Goal: Task Accomplishment & Management: Manage account settings

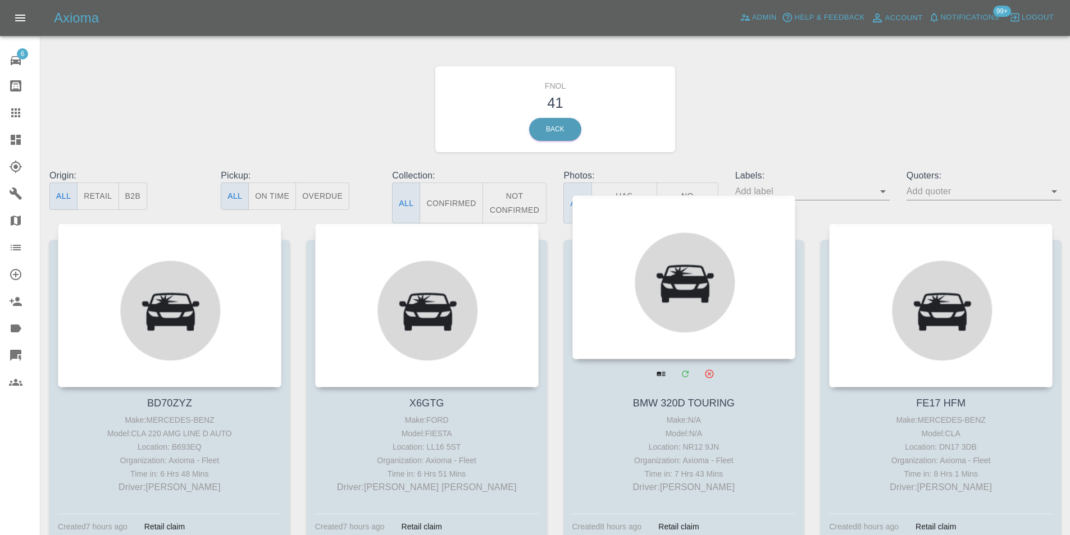
scroll to position [56, 0]
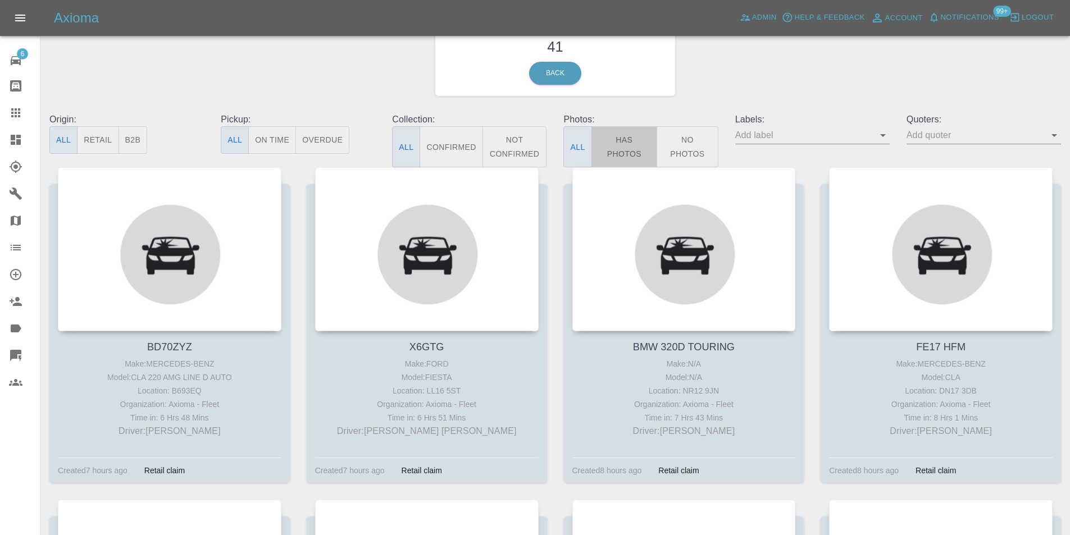
click at [620, 134] on button "Has Photos" at bounding box center [624, 146] width 66 height 41
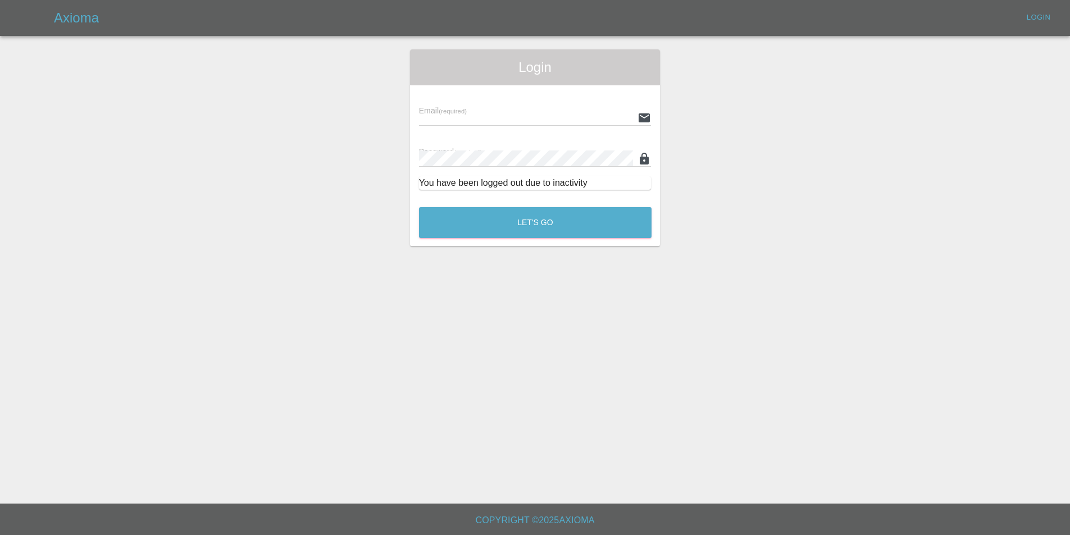
type input "eric.ordano@gmail.com"
click at [550, 213] on button "Let's Go" at bounding box center [539, 222] width 235 height 31
type input "eric.ordano@gmail.com"
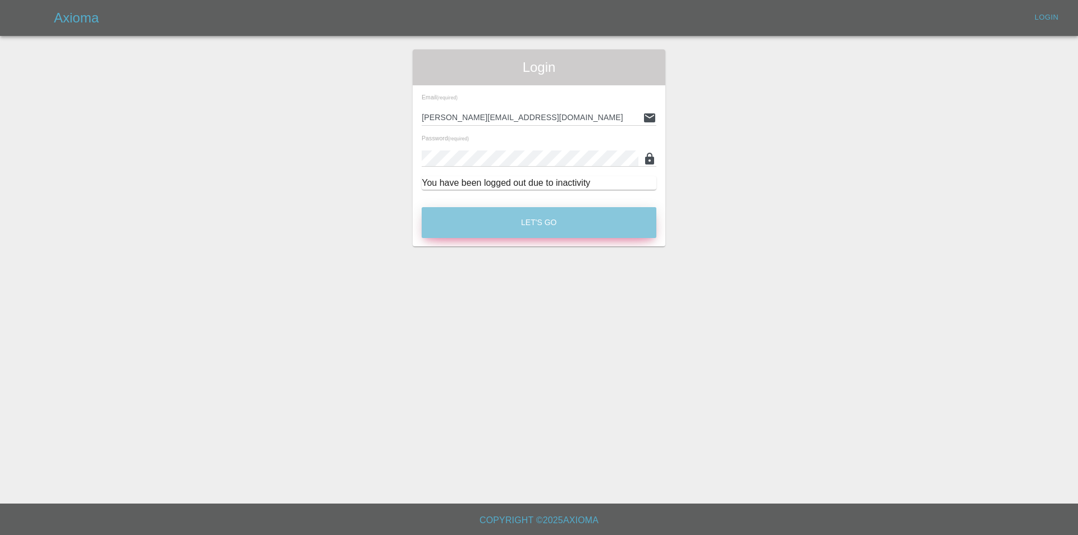
click at [530, 218] on button "Let's Go" at bounding box center [539, 222] width 235 height 31
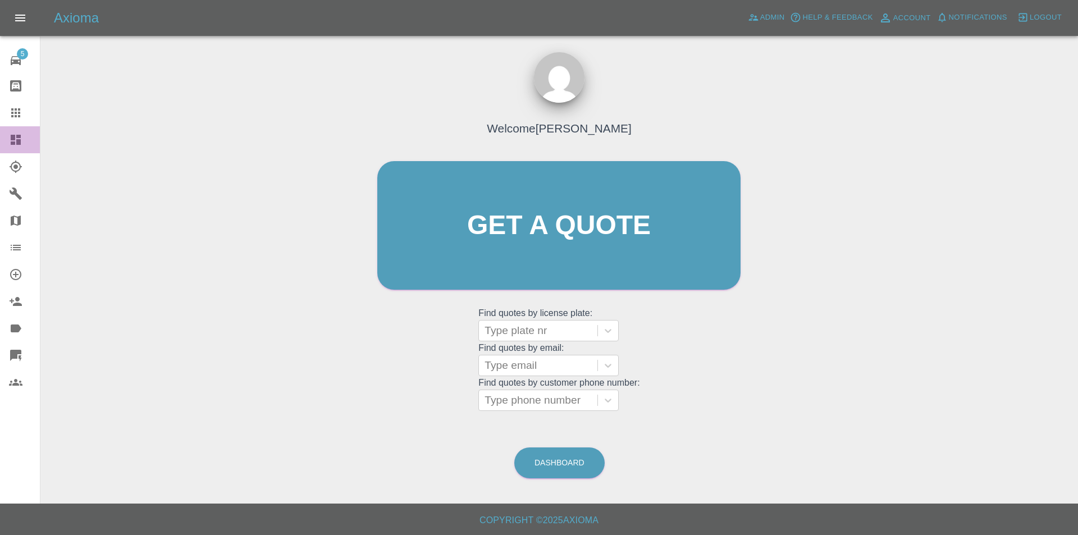
click at [17, 142] on icon at bounding box center [16, 140] width 10 height 10
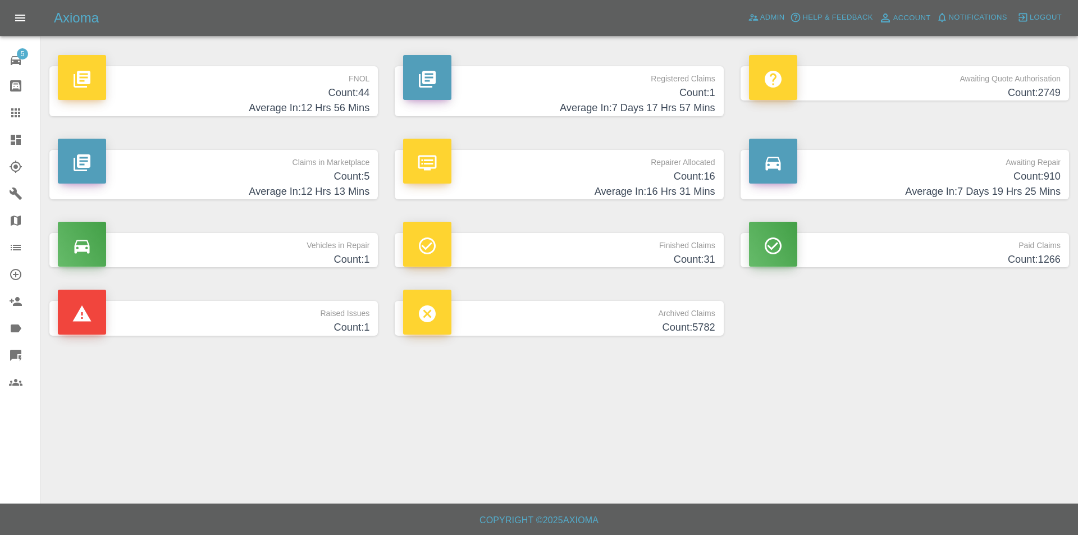
click at [334, 89] on h4 "Count: 44" at bounding box center [214, 92] width 312 height 15
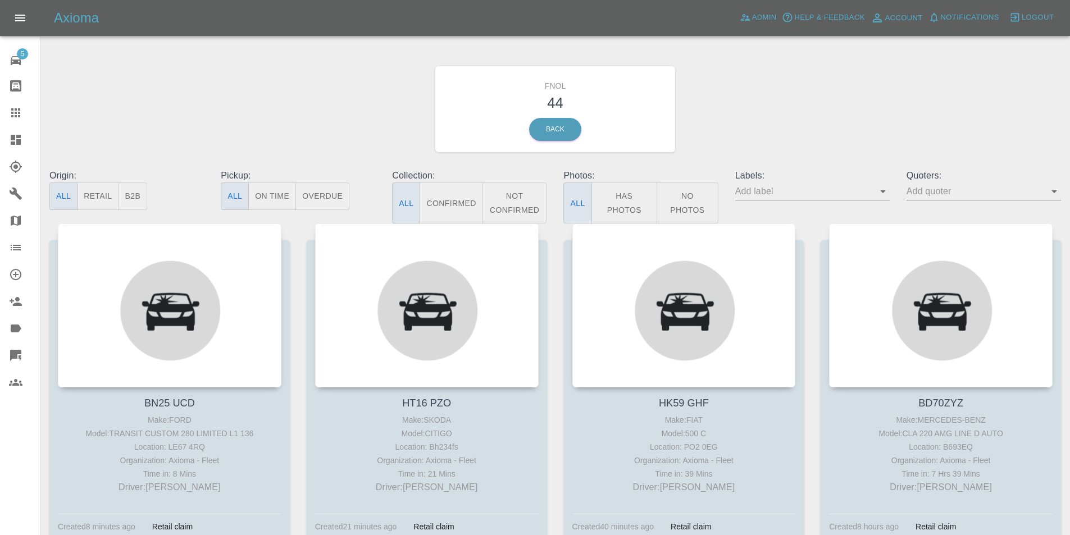
click at [622, 196] on button "Has Photos" at bounding box center [624, 202] width 66 height 41
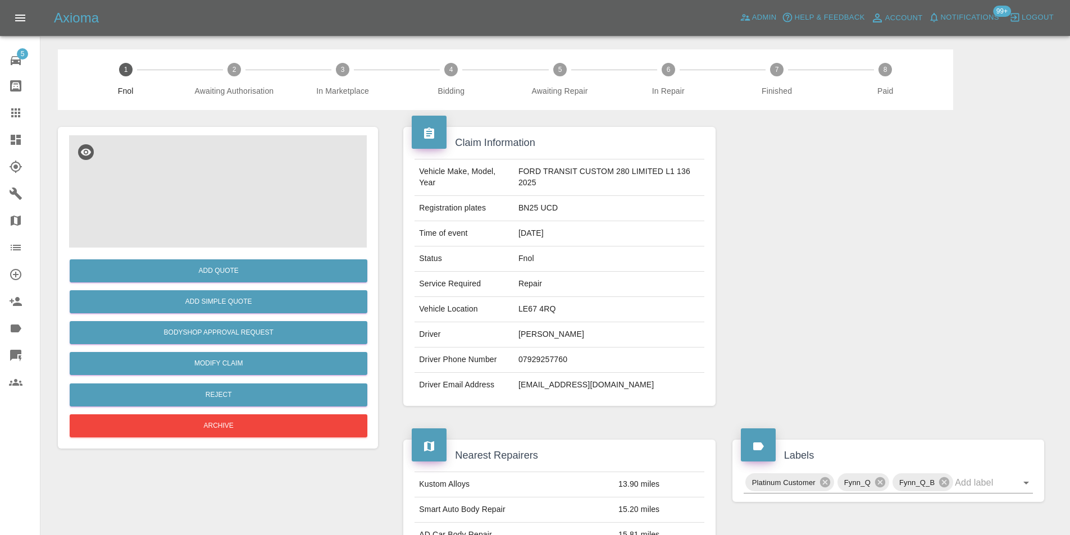
click at [204, 166] on img at bounding box center [218, 191] width 298 height 112
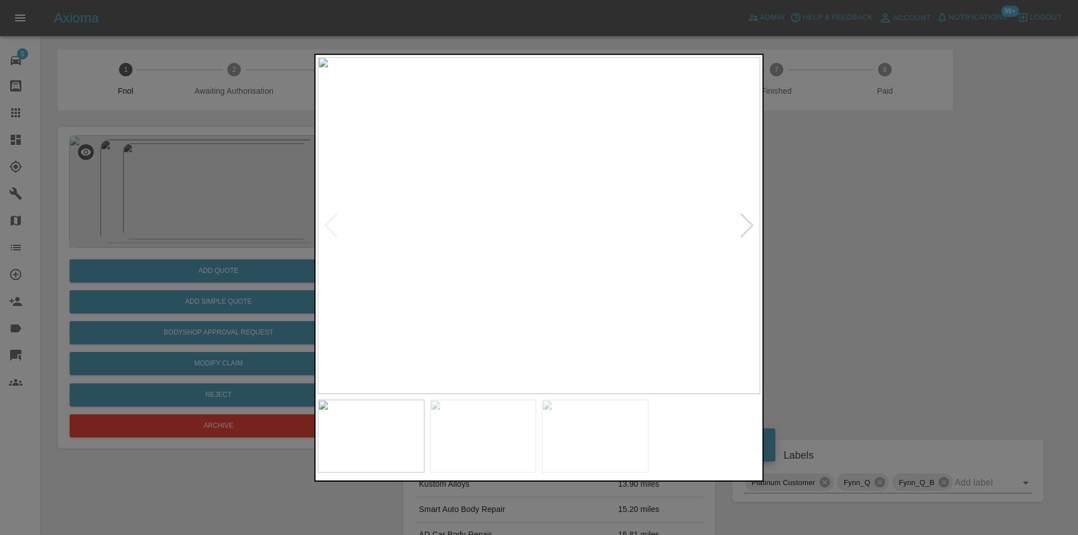
click at [745, 230] on div at bounding box center [747, 225] width 15 height 25
click at [745, 230] on img at bounding box center [539, 225] width 442 height 337
click at [500, 194] on img at bounding box center [539, 225] width 442 height 337
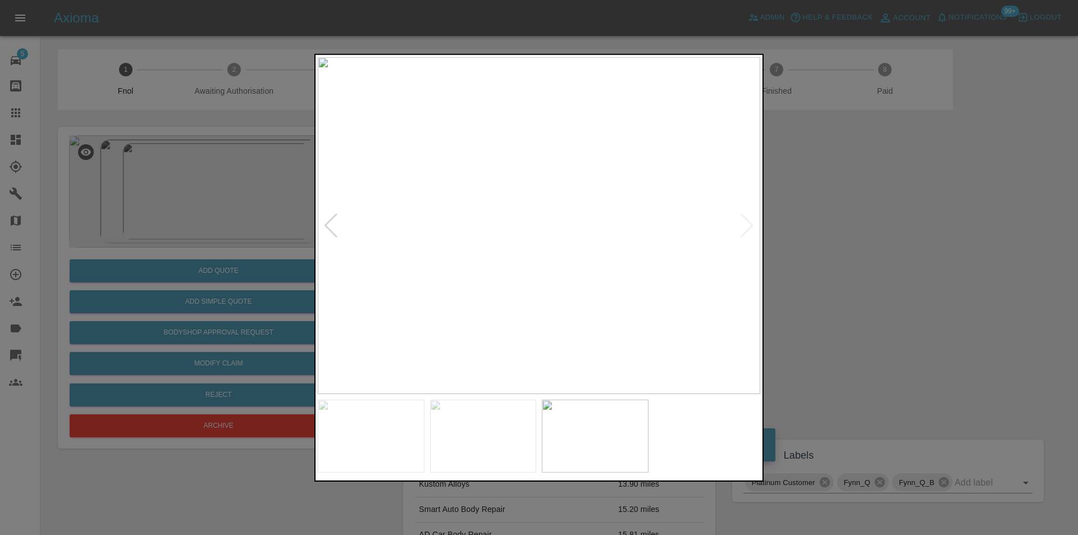
click at [501, 194] on img at bounding box center [539, 225] width 442 height 337
click at [553, 250] on img at bounding box center [653, 320] width 1327 height 1011
click at [554, 250] on img at bounding box center [653, 320] width 1327 height 1011
click at [893, 247] on div at bounding box center [539, 267] width 1078 height 535
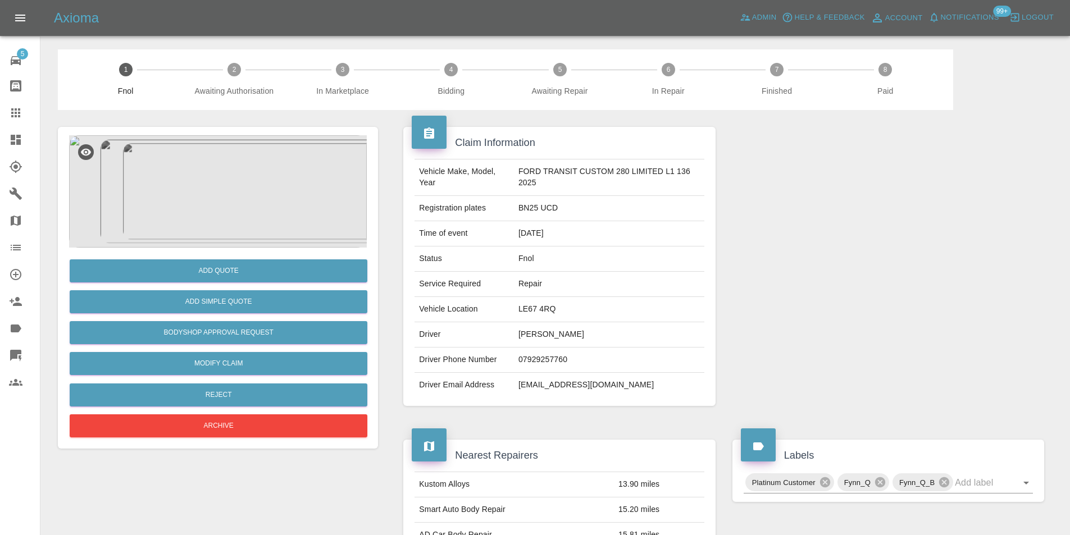
click at [194, 186] on img at bounding box center [218, 191] width 298 height 112
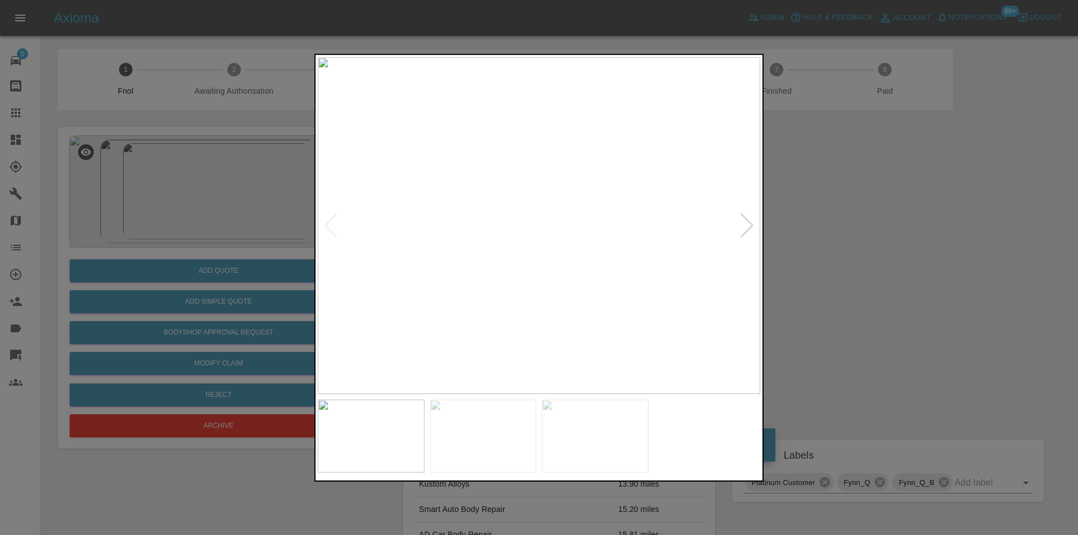
click at [748, 225] on div at bounding box center [747, 225] width 15 height 25
click at [748, 225] on img at bounding box center [539, 225] width 442 height 337
click at [865, 243] on div at bounding box center [539, 267] width 1078 height 535
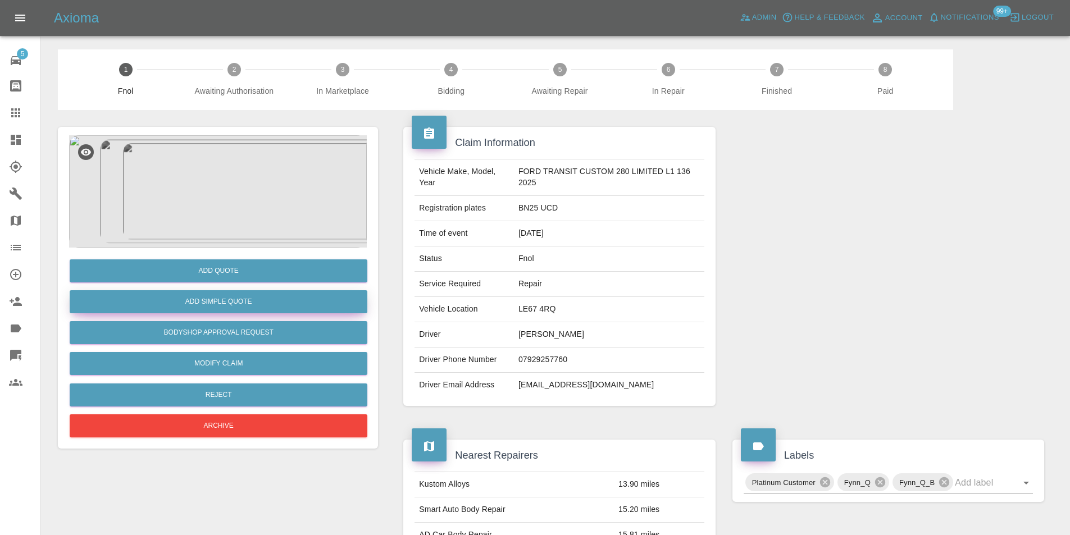
click at [268, 304] on button "Add Simple Quote" at bounding box center [219, 301] width 298 height 23
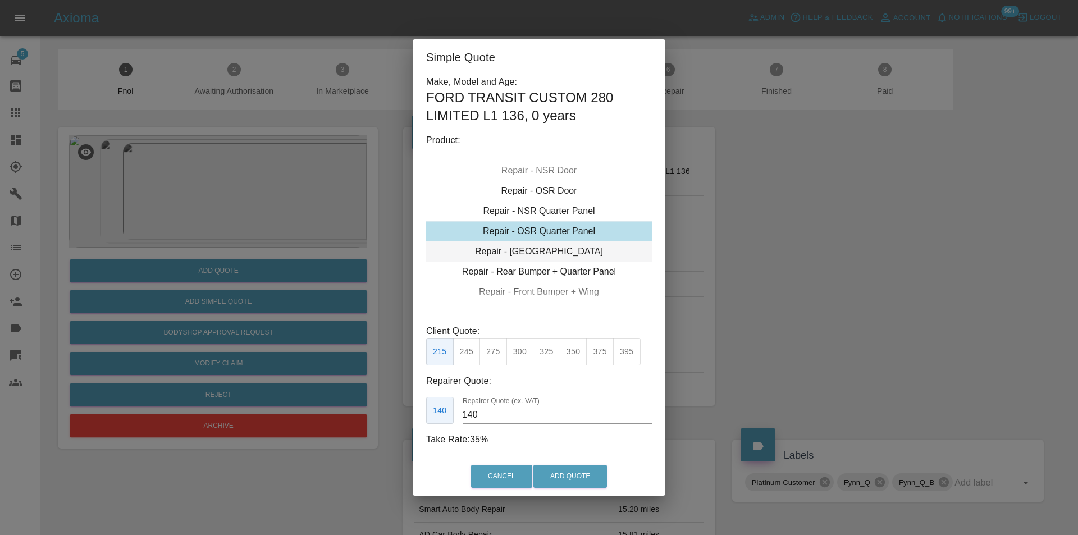
click at [569, 248] on div "Repair - Tailgate" at bounding box center [539, 251] width 226 height 20
click at [573, 358] on button "350" at bounding box center [574, 352] width 28 height 28
click at [595, 362] on button "375" at bounding box center [600, 352] width 28 height 28
type input "250"
click at [574, 480] on button "Add Quote" at bounding box center [570, 476] width 74 height 23
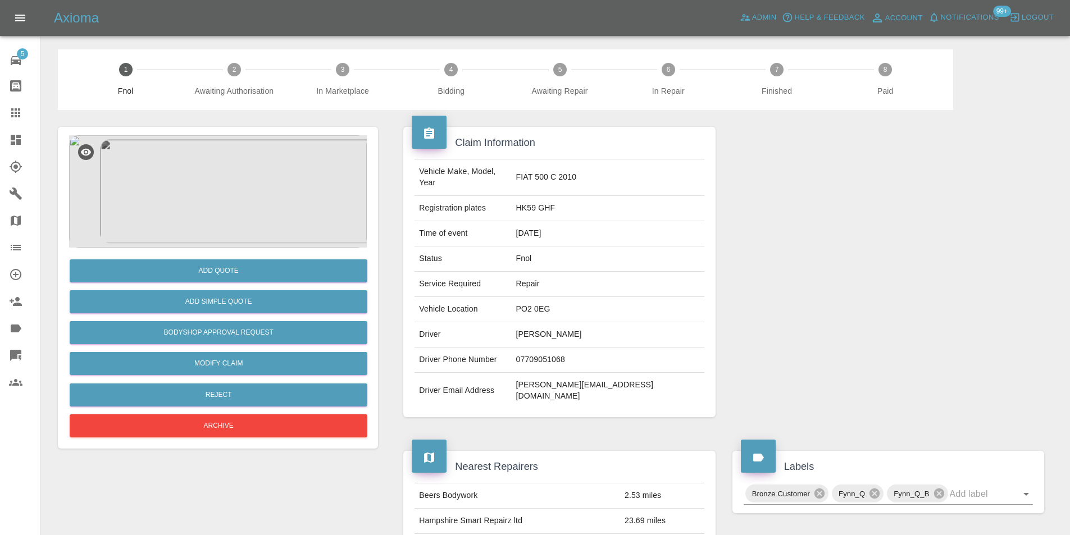
click at [261, 167] on img at bounding box center [218, 191] width 298 height 112
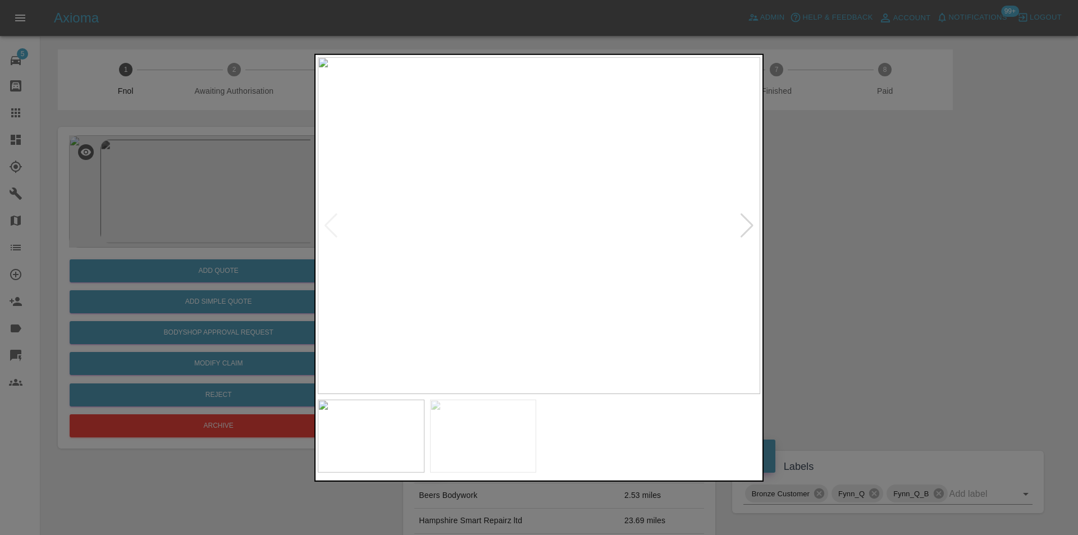
click at [752, 225] on div at bounding box center [747, 225] width 15 height 25
click at [752, 225] on img at bounding box center [539, 225] width 442 height 337
drag, startPoint x: 824, startPoint y: 249, endPoint x: 524, endPoint y: 343, distance: 314.7
click at [820, 249] on div at bounding box center [539, 267] width 1078 height 535
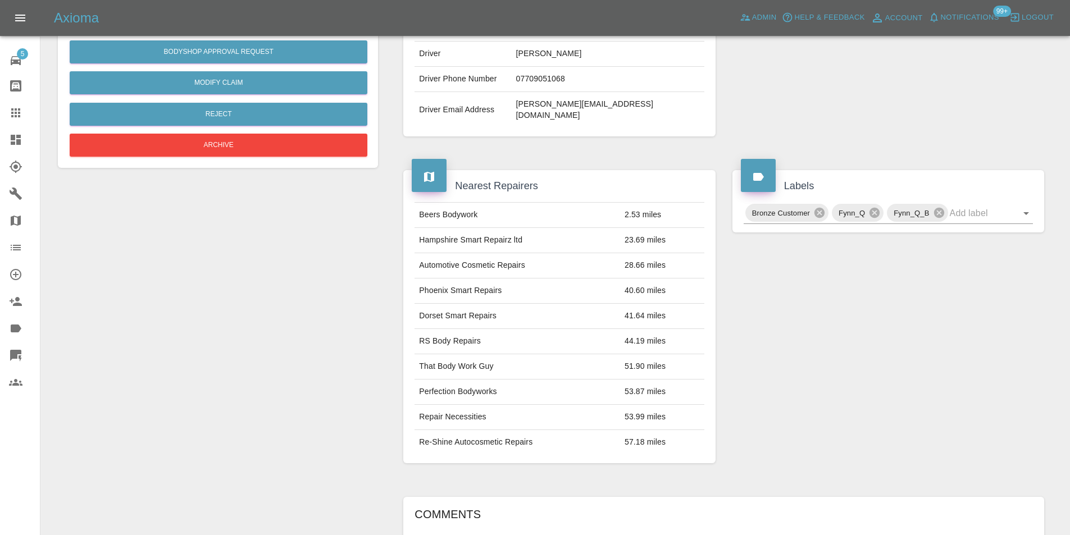
scroll to position [56, 0]
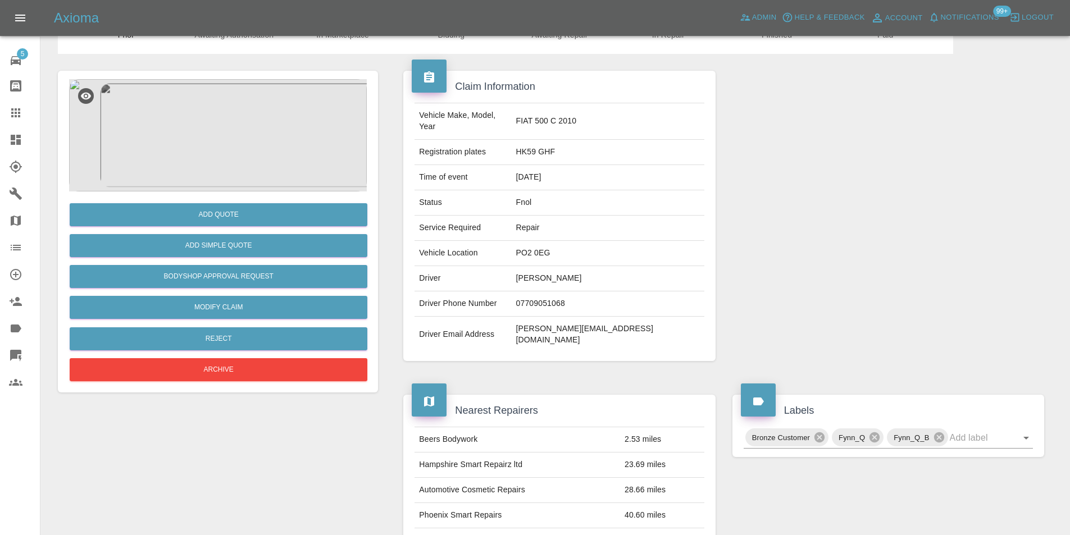
click at [254, 147] on img at bounding box center [218, 135] width 298 height 112
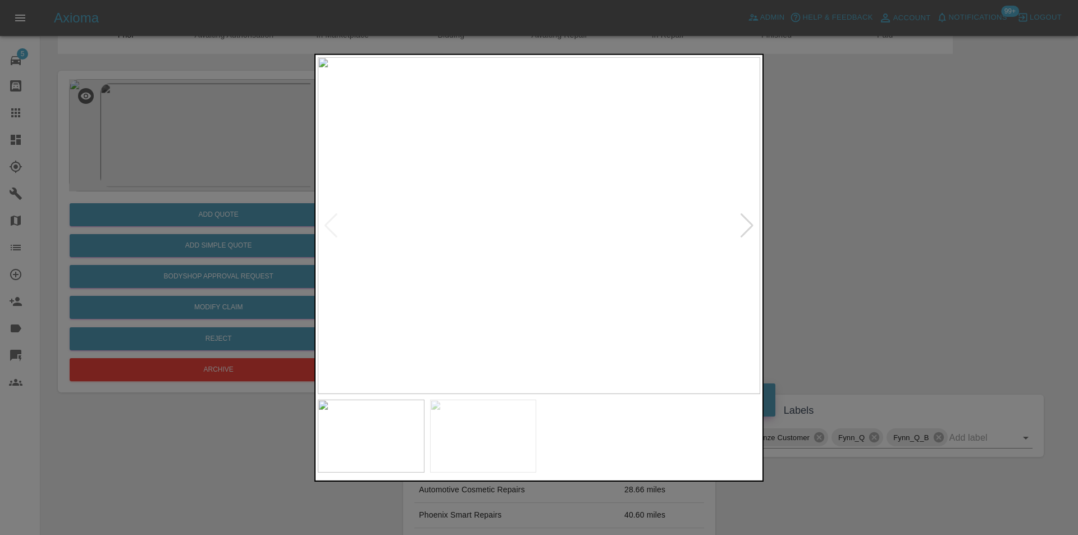
click at [987, 223] on div at bounding box center [539, 267] width 1078 height 535
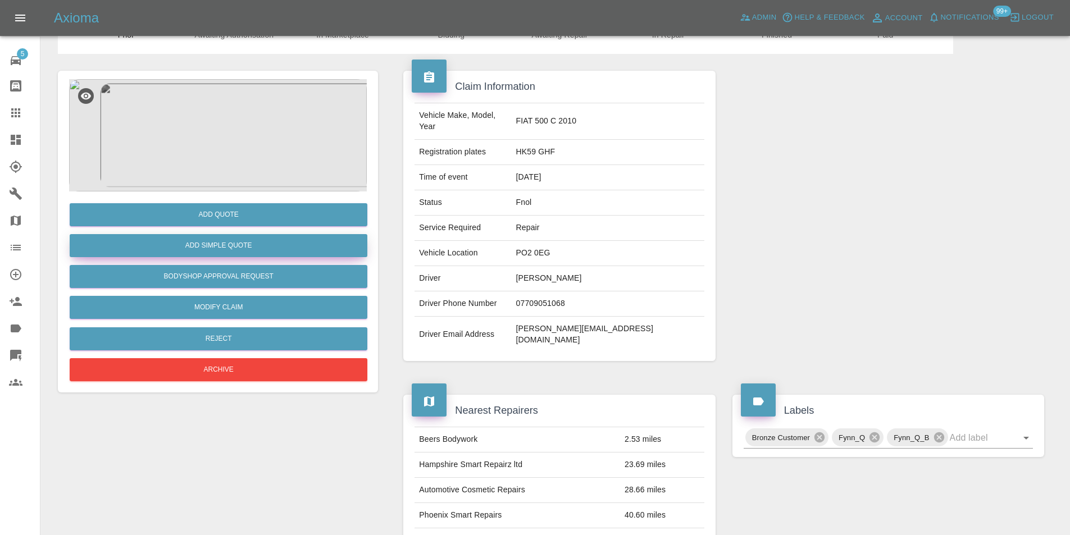
click at [285, 249] on button "Add Simple Quote" at bounding box center [219, 245] width 298 height 23
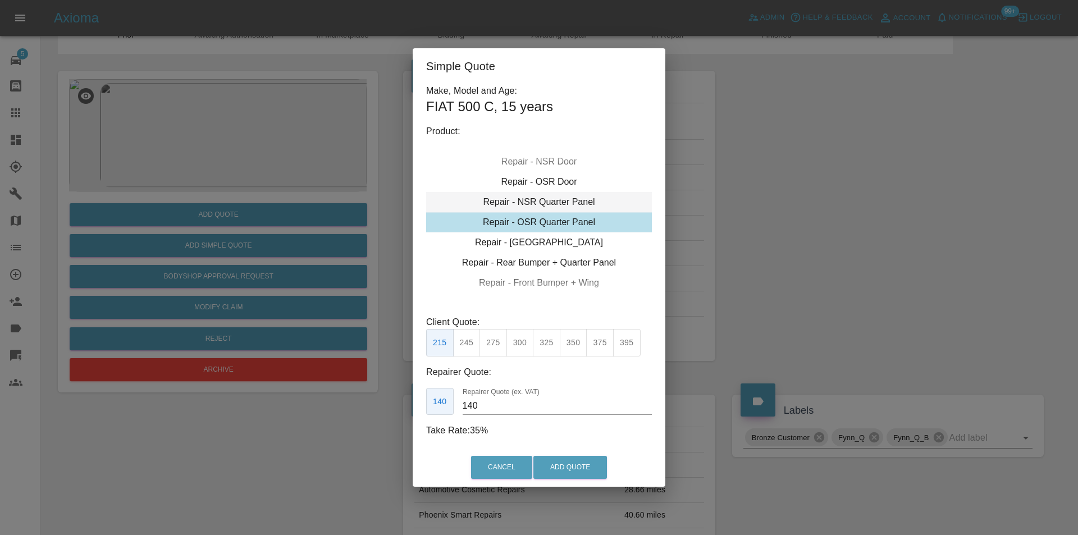
click at [562, 198] on div "Repair - NSR Quarter Panel" at bounding box center [539, 202] width 226 height 20
click at [573, 339] on button "350" at bounding box center [574, 343] width 28 height 28
type input "230"
drag, startPoint x: 576, startPoint y: 462, endPoint x: 581, endPoint y: 449, distance: 14.2
click at [576, 463] on button "Add Quote" at bounding box center [570, 467] width 74 height 23
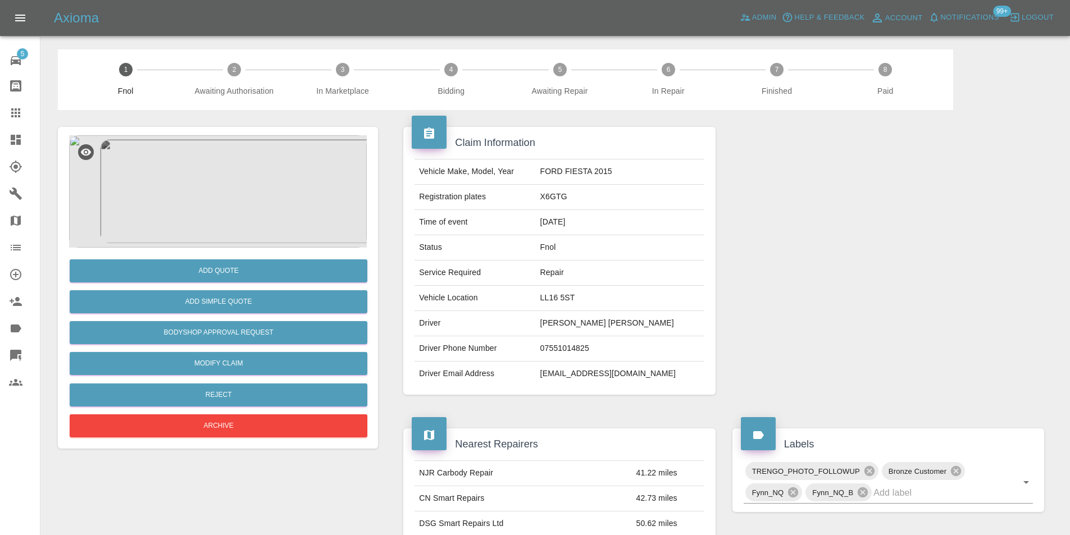
click at [229, 151] on img at bounding box center [218, 191] width 298 height 112
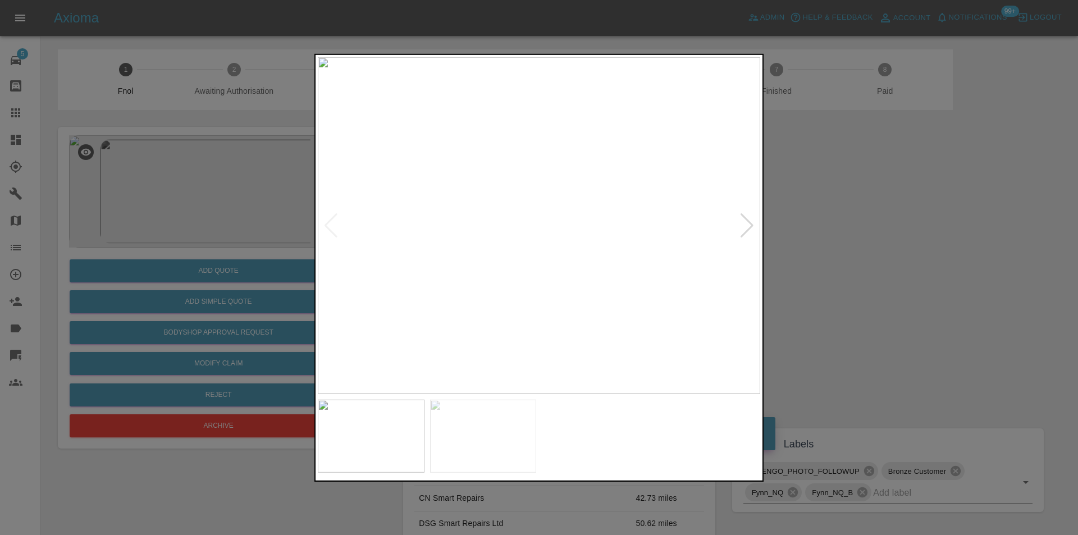
click at [745, 221] on div at bounding box center [747, 225] width 15 height 25
click at [745, 221] on img at bounding box center [539, 225] width 442 height 337
drag, startPoint x: 872, startPoint y: 239, endPoint x: 854, endPoint y: 234, distance: 18.5
click at [861, 235] on div at bounding box center [539, 267] width 1078 height 535
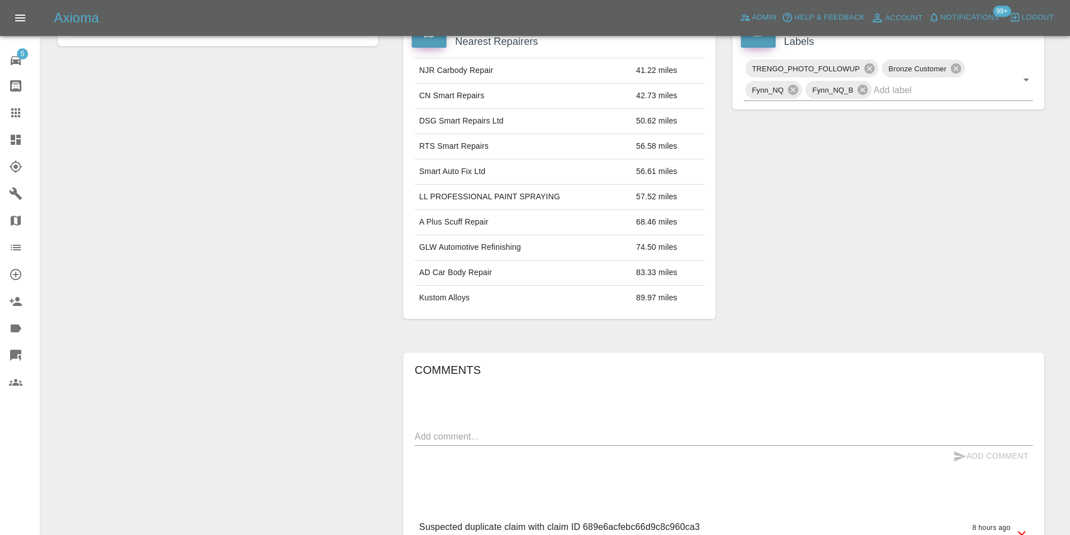
scroll to position [558, 0]
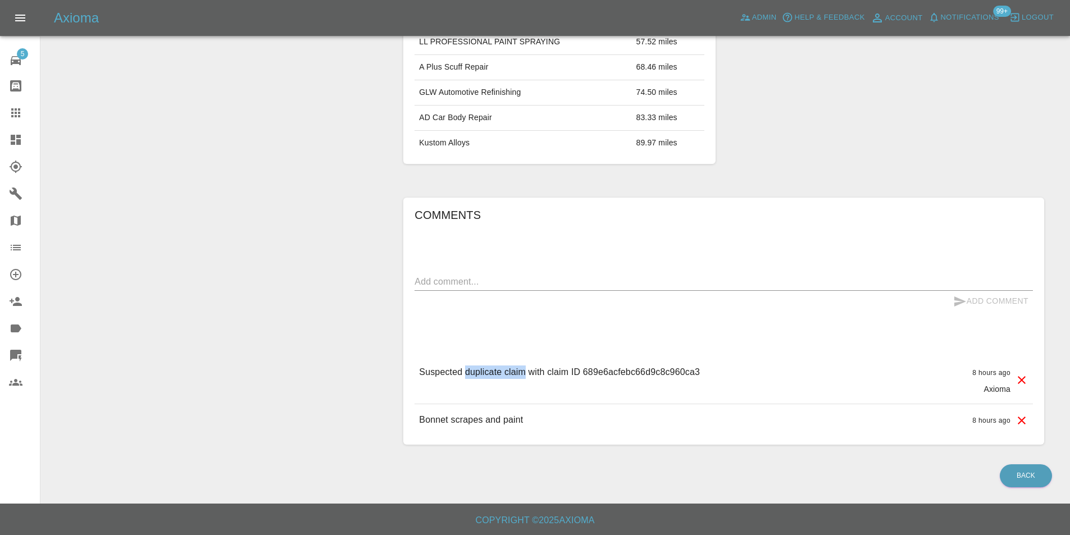
drag, startPoint x: 466, startPoint y: 372, endPoint x: 528, endPoint y: 368, distance: 62.5
click at [524, 375] on p "Suspected duplicate claim with claim ID 689e6acfebc66d9c8c960ca3" at bounding box center [559, 372] width 281 height 13
copy p "duplicate claim"
click at [513, 286] on textarea at bounding box center [723, 281] width 618 height 13
paste textarea "duplicate claim"
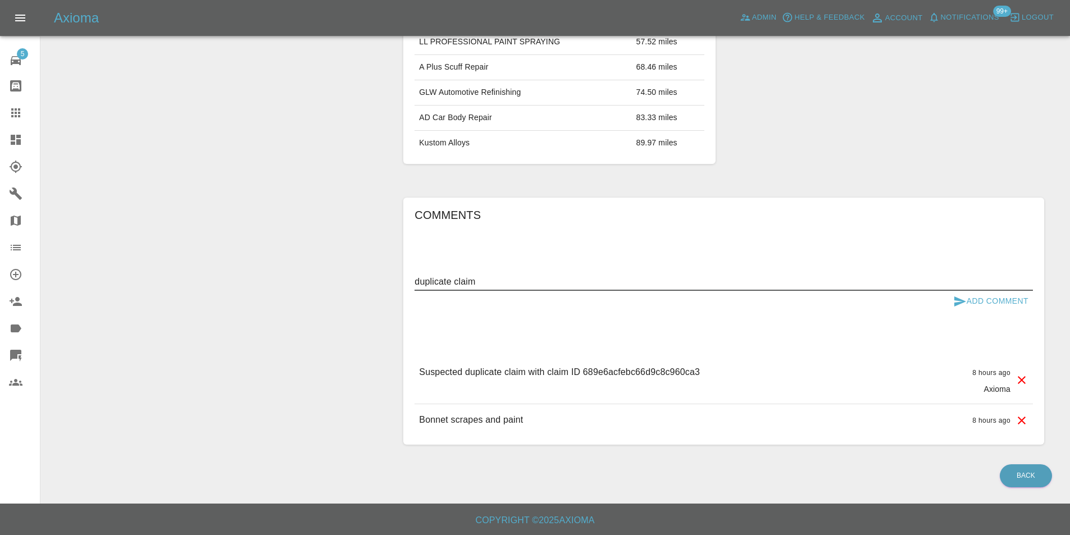
type textarea "duplicate claim"
click at [979, 303] on button "Add Comment" at bounding box center [990, 301] width 84 height 21
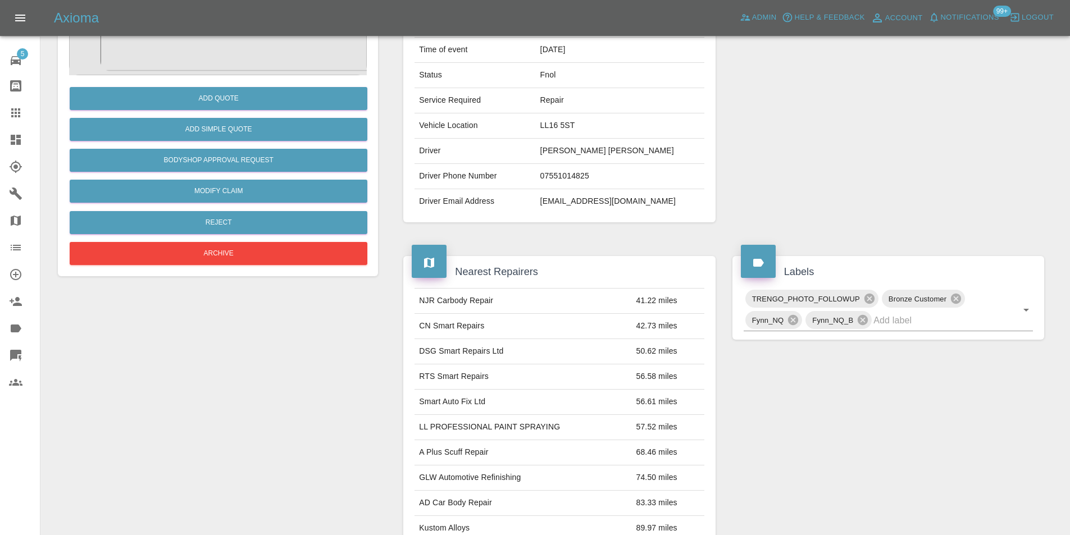
scroll to position [109, 0]
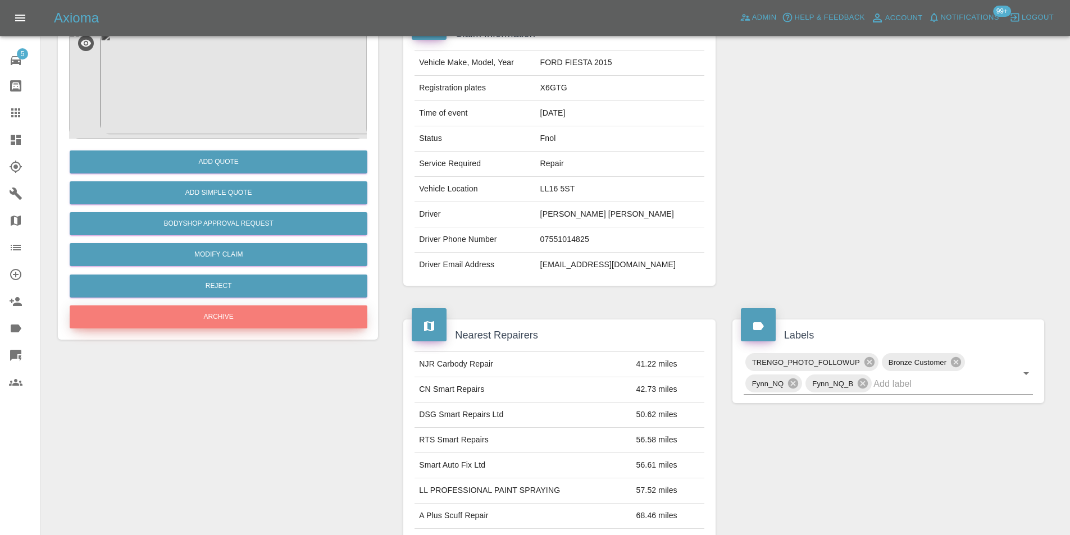
click at [230, 314] on button "Archive" at bounding box center [219, 316] width 298 height 23
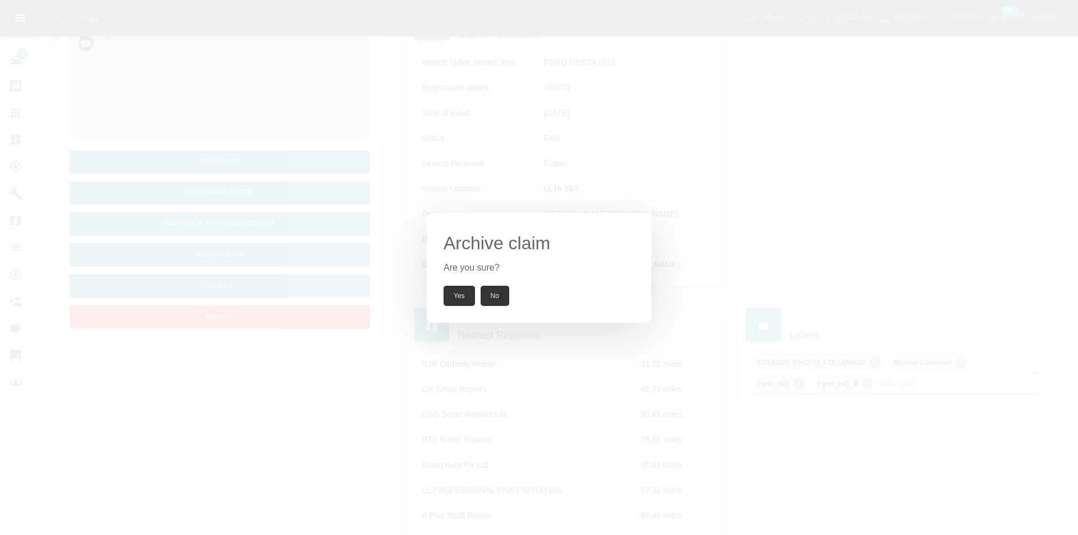
click at [457, 292] on button "Yes" at bounding box center [459, 296] width 31 height 20
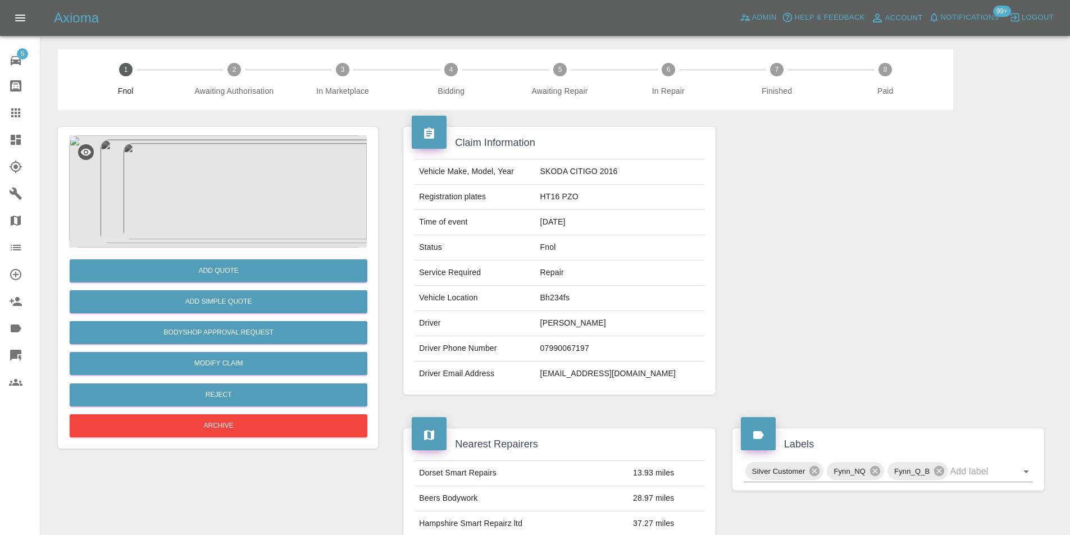
click at [220, 200] on img at bounding box center [218, 191] width 298 height 112
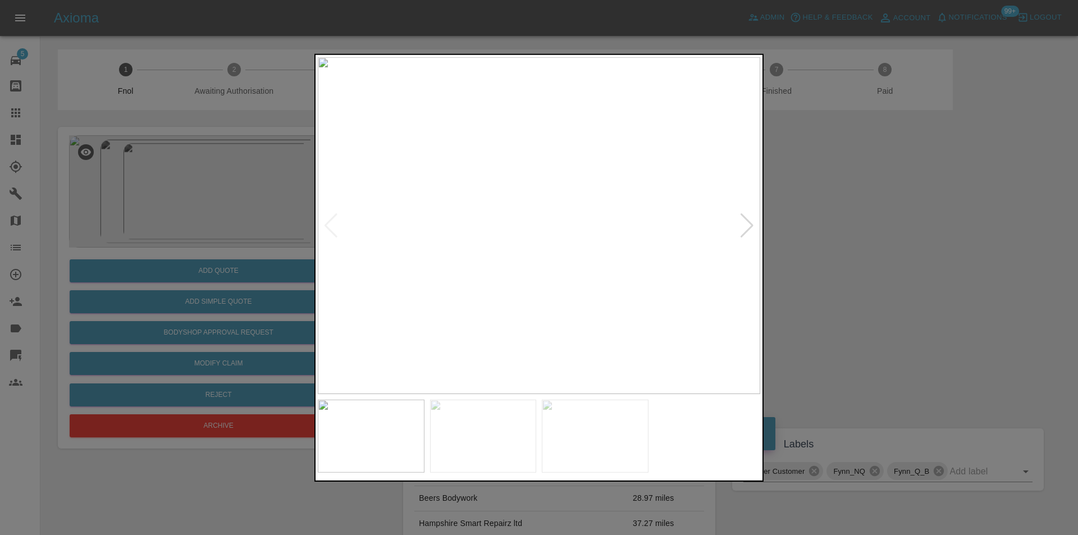
click at [746, 225] on div at bounding box center [747, 225] width 15 height 25
click at [496, 264] on img at bounding box center [539, 225] width 442 height 337
click at [489, 236] on img at bounding box center [666, 109] width 1327 height 1011
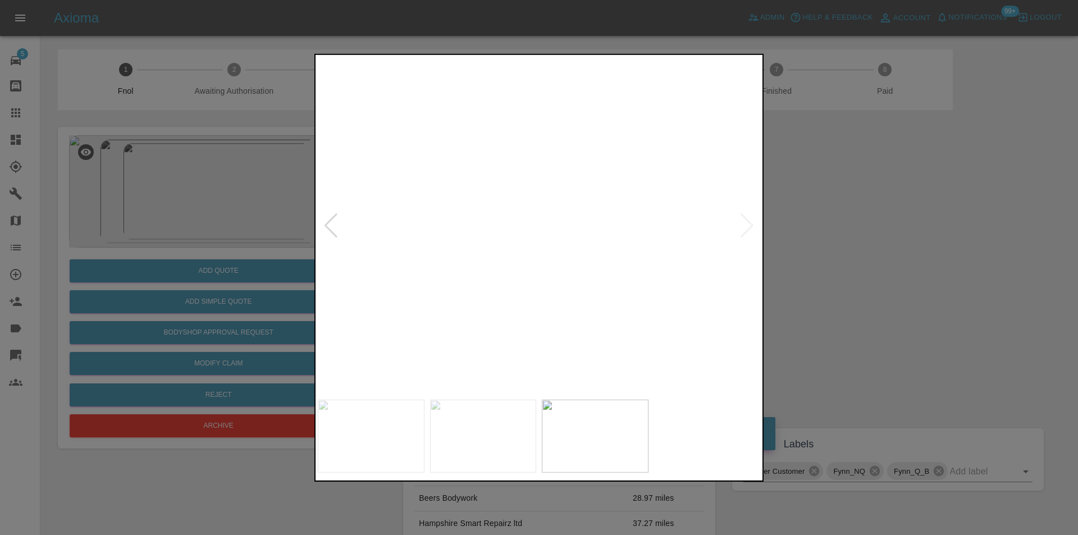
click at [489, 236] on img at bounding box center [666, 109] width 1327 height 1011
click at [746, 223] on img at bounding box center [539, 225] width 442 height 337
click at [892, 252] on div at bounding box center [539, 267] width 1078 height 535
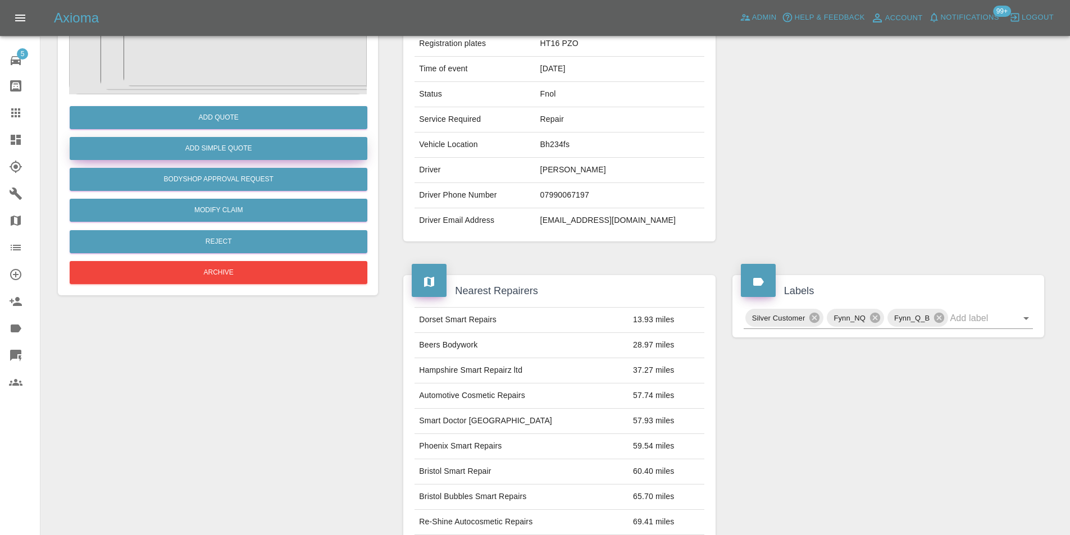
scroll to position [5, 0]
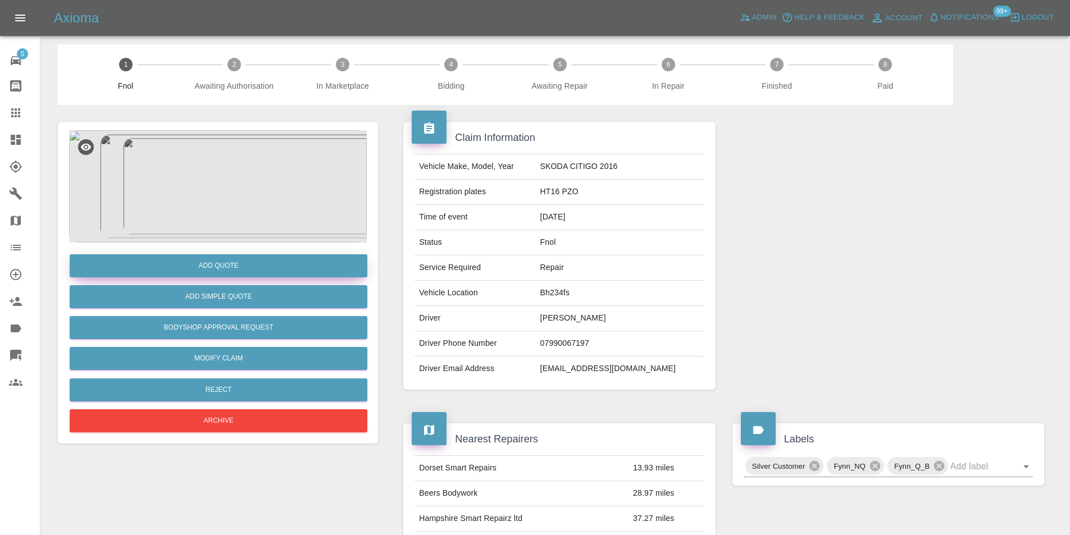
click at [234, 270] on button "Add Quote" at bounding box center [219, 265] width 298 height 23
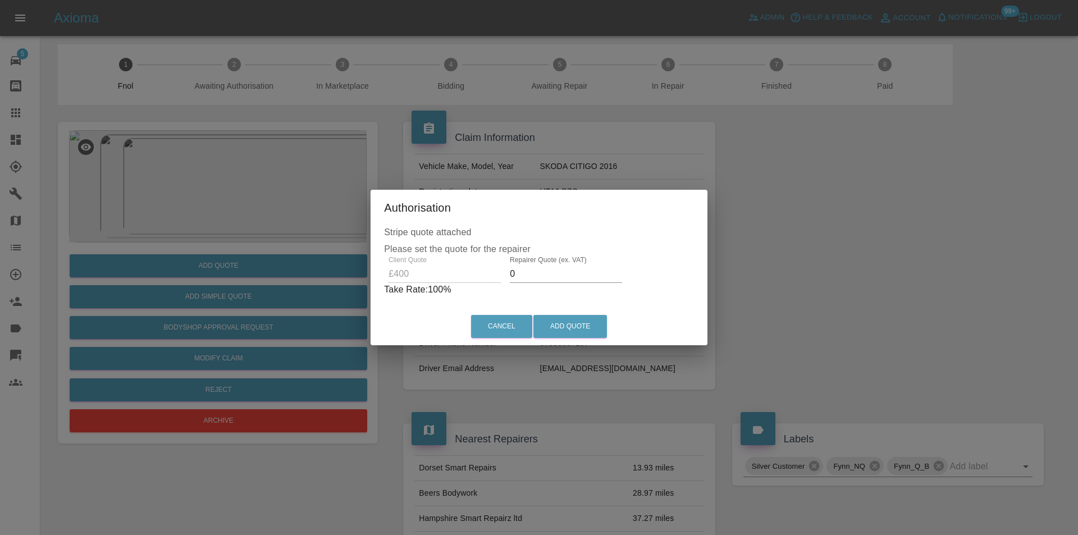
click at [527, 271] on input "0" at bounding box center [566, 274] width 112 height 18
type input "0260"
click at [590, 326] on button "Add Quote" at bounding box center [570, 326] width 74 height 23
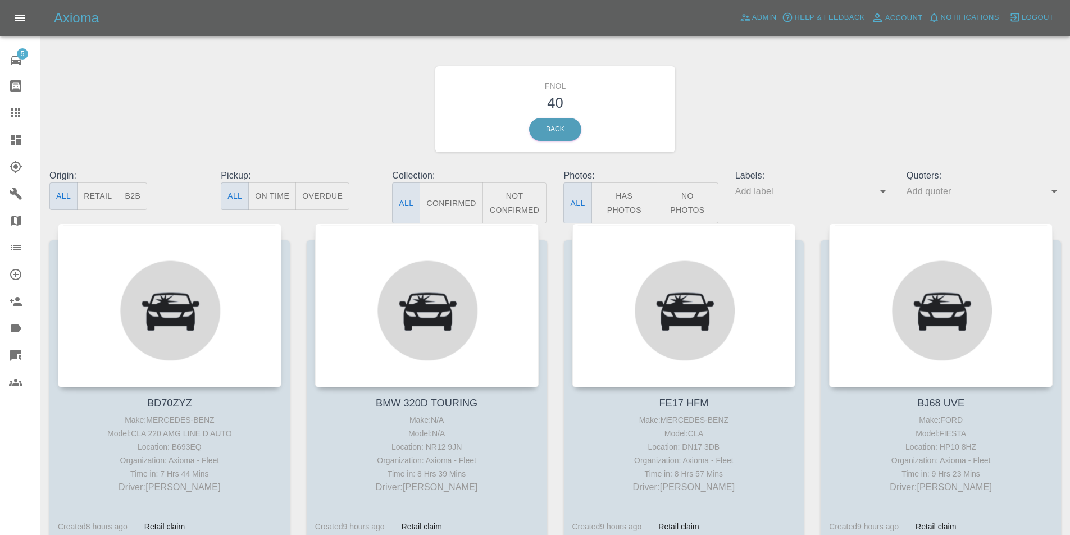
click at [647, 209] on button "Has Photos" at bounding box center [624, 202] width 66 height 41
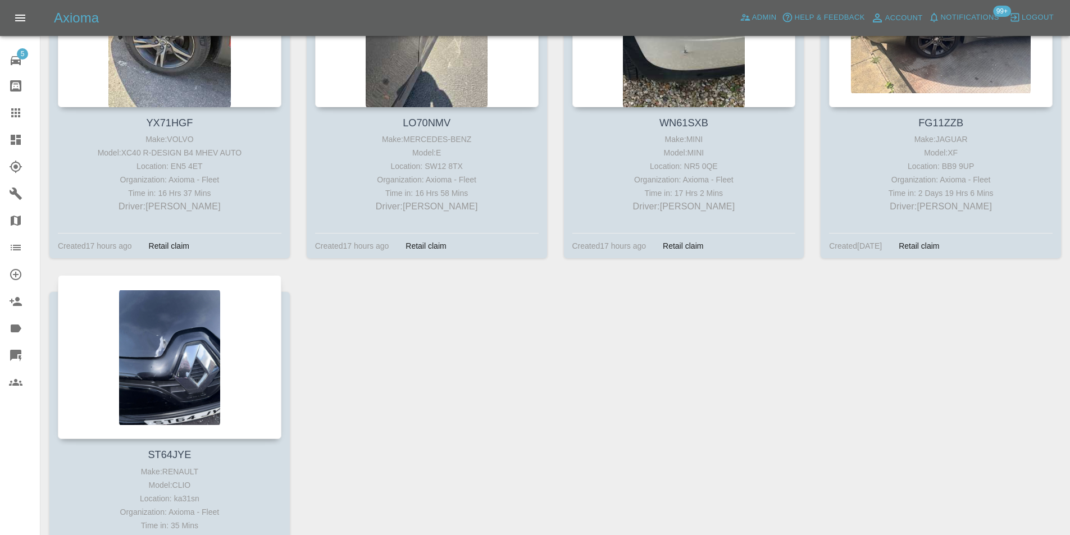
scroll to position [1062, 0]
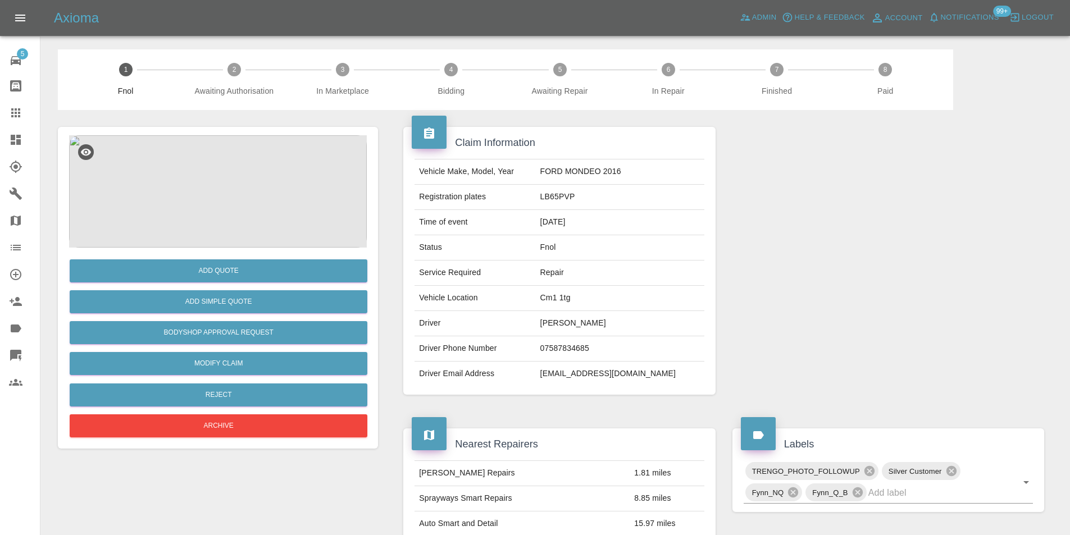
click at [219, 170] on img at bounding box center [218, 191] width 298 height 112
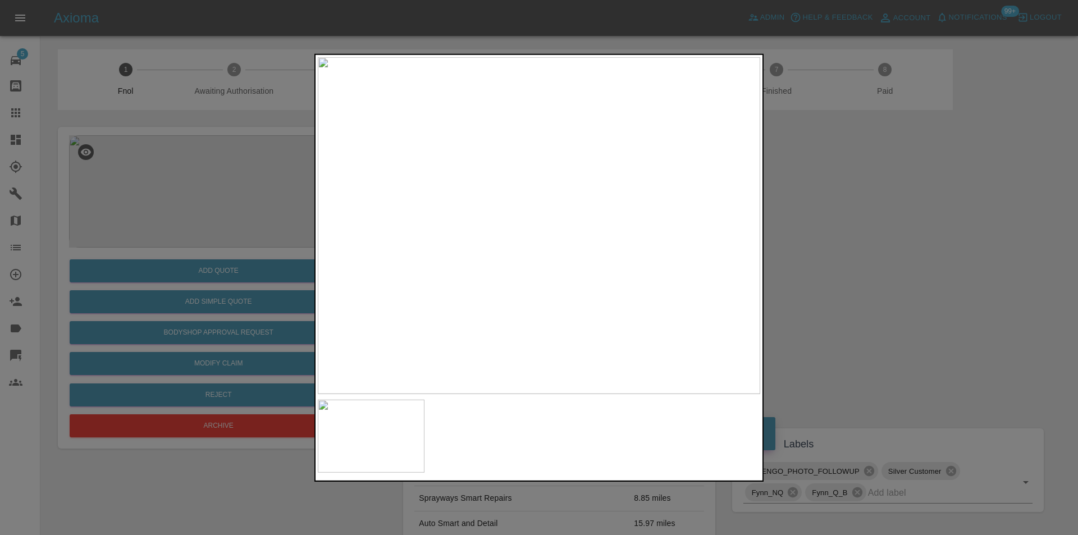
click at [833, 240] on div at bounding box center [539, 267] width 1078 height 535
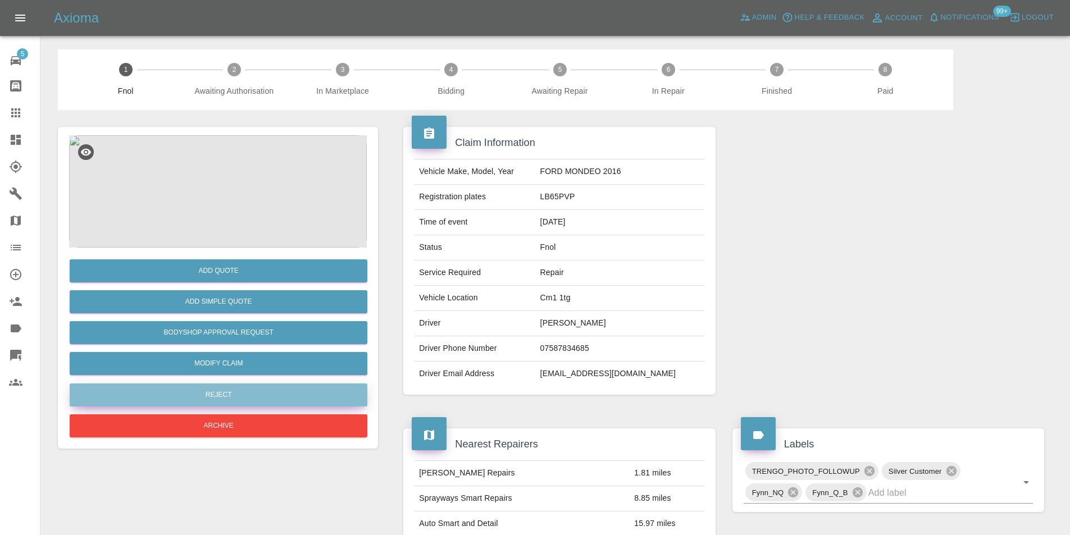
click at [225, 394] on button "Reject" at bounding box center [219, 395] width 298 height 23
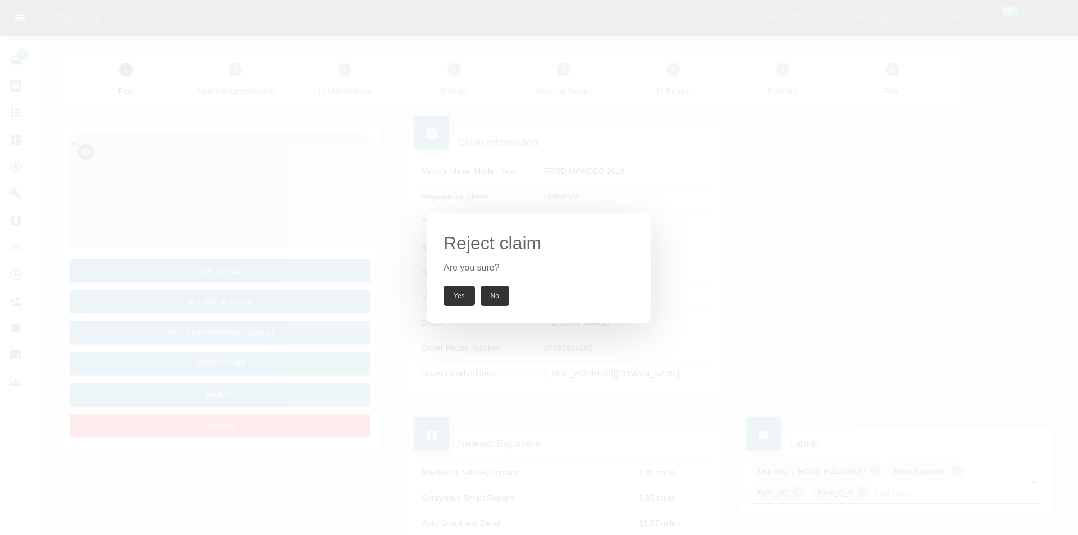
click at [455, 293] on button "Yes" at bounding box center [459, 296] width 31 height 20
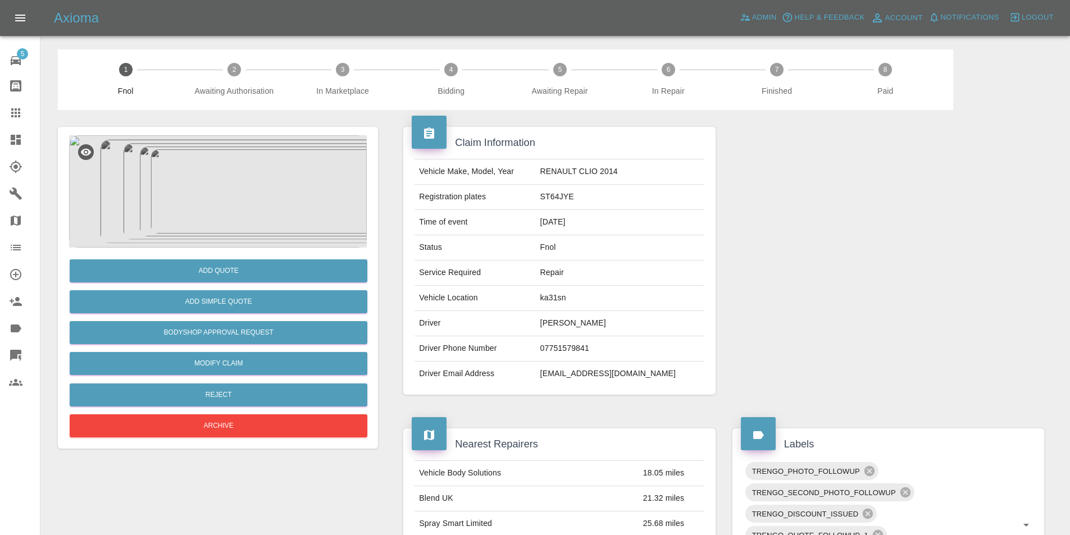
click at [233, 212] on img at bounding box center [218, 191] width 298 height 112
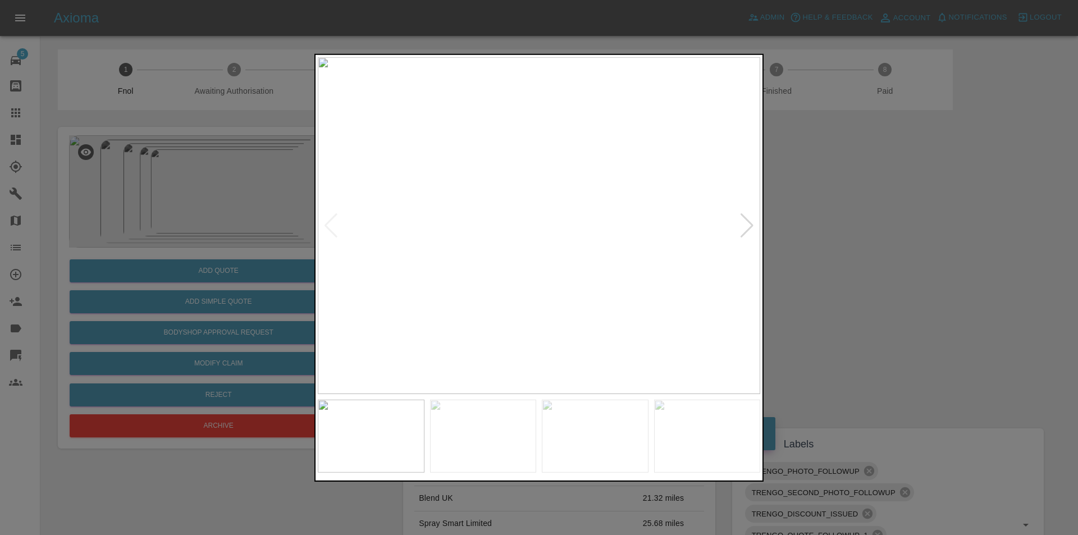
click at [742, 227] on div at bounding box center [747, 225] width 15 height 25
click at [742, 227] on img at bounding box center [539, 225] width 442 height 337
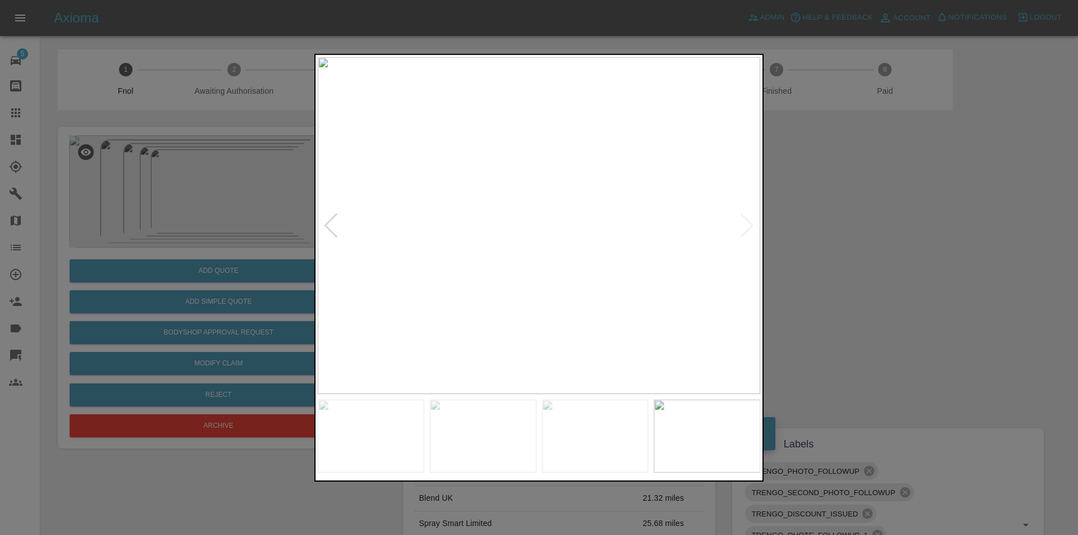
click at [742, 227] on img at bounding box center [539, 225] width 442 height 337
click at [941, 264] on div at bounding box center [539, 267] width 1078 height 535
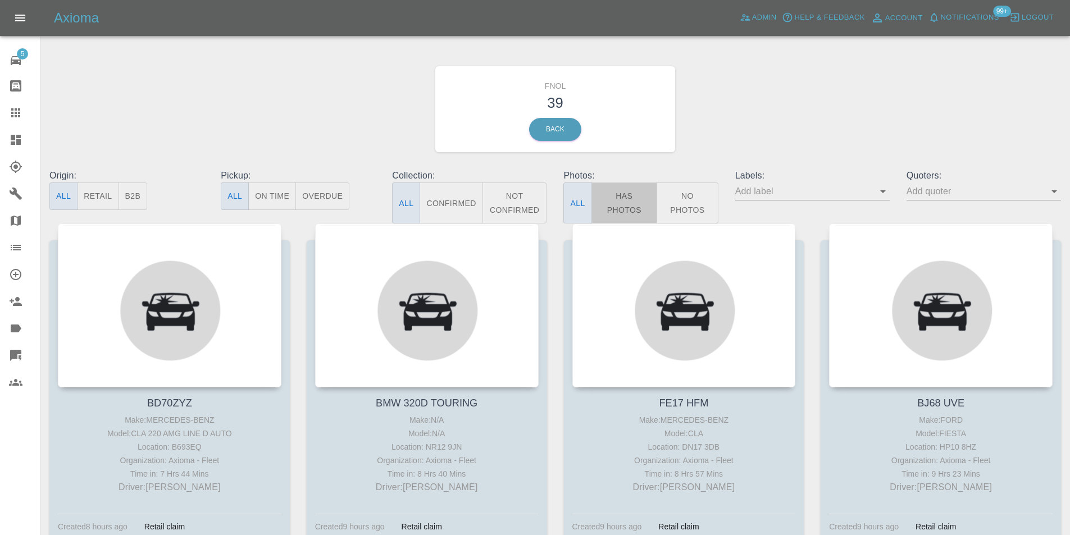
click at [627, 199] on button "Has Photos" at bounding box center [624, 202] width 66 height 41
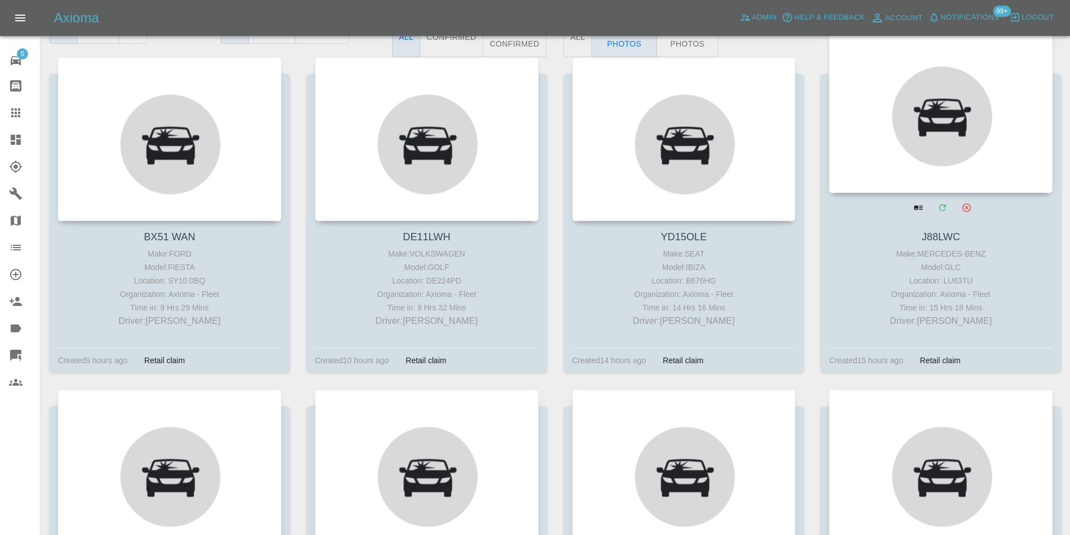
scroll to position [168, 0]
